Goal: Task Accomplishment & Management: Manage account settings

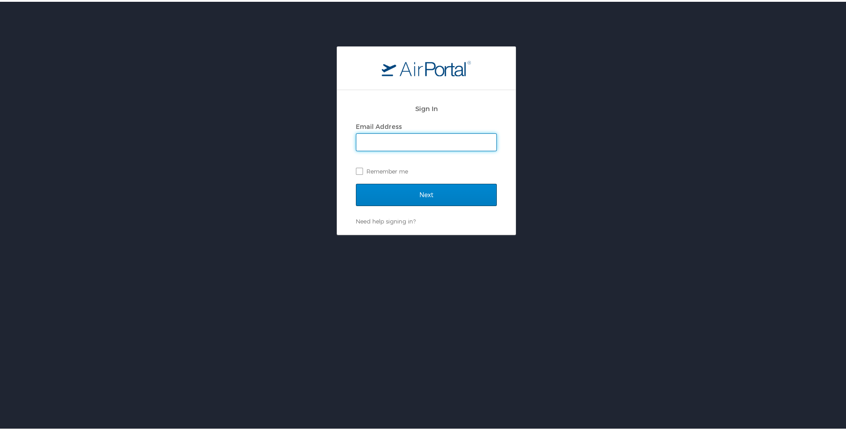
type input "[PERSON_NAME][EMAIL_ADDRESS][PERSON_NAME][DOMAIN_NAME]"
click at [389, 191] on input "Next" at bounding box center [426, 193] width 141 height 22
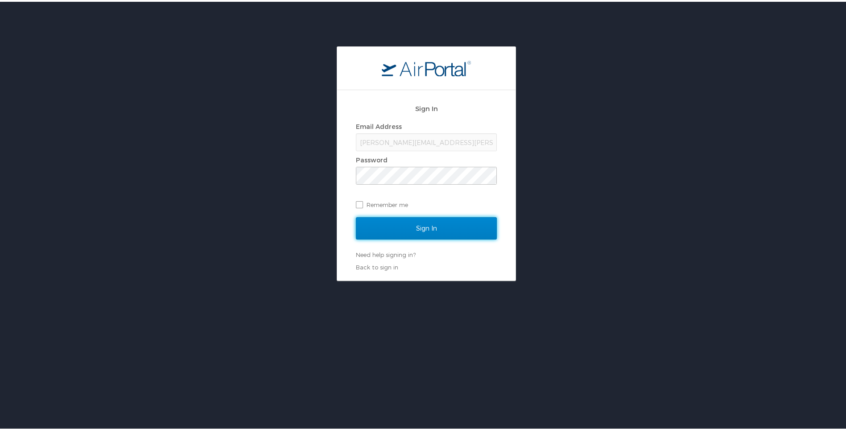
click at [400, 232] on input "Sign In" at bounding box center [426, 226] width 141 height 22
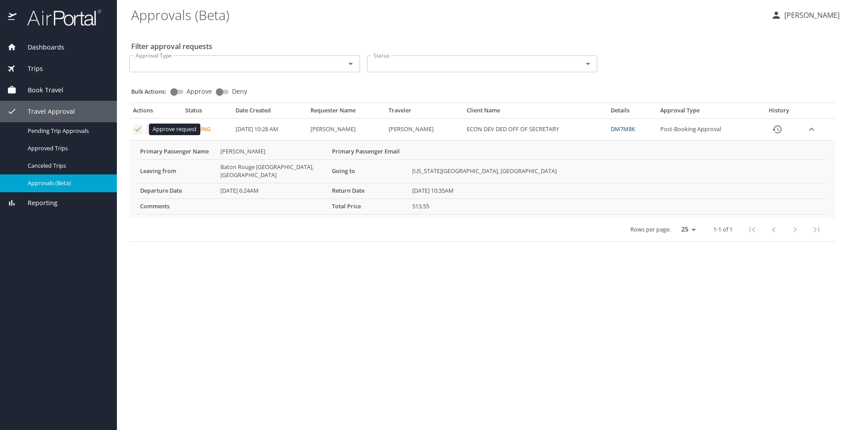
click at [136, 130] on icon "Approval table" at bounding box center [138, 129] width 8 height 8
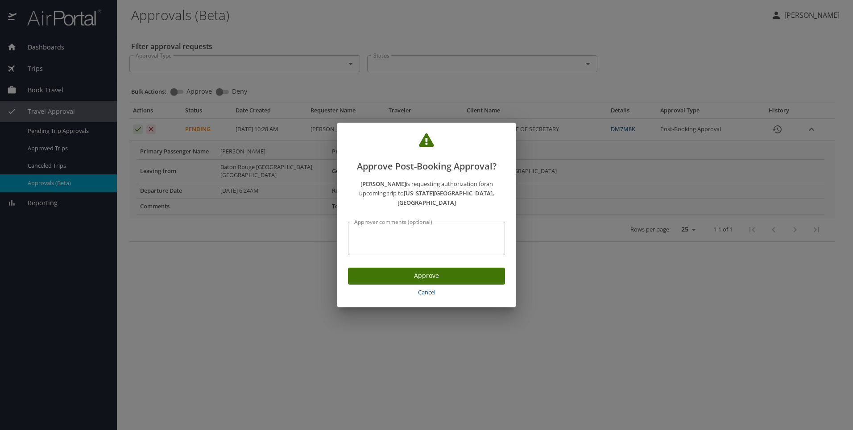
click at [378, 275] on span "Approve" at bounding box center [426, 275] width 143 height 11
